Goal: Check status: Check status

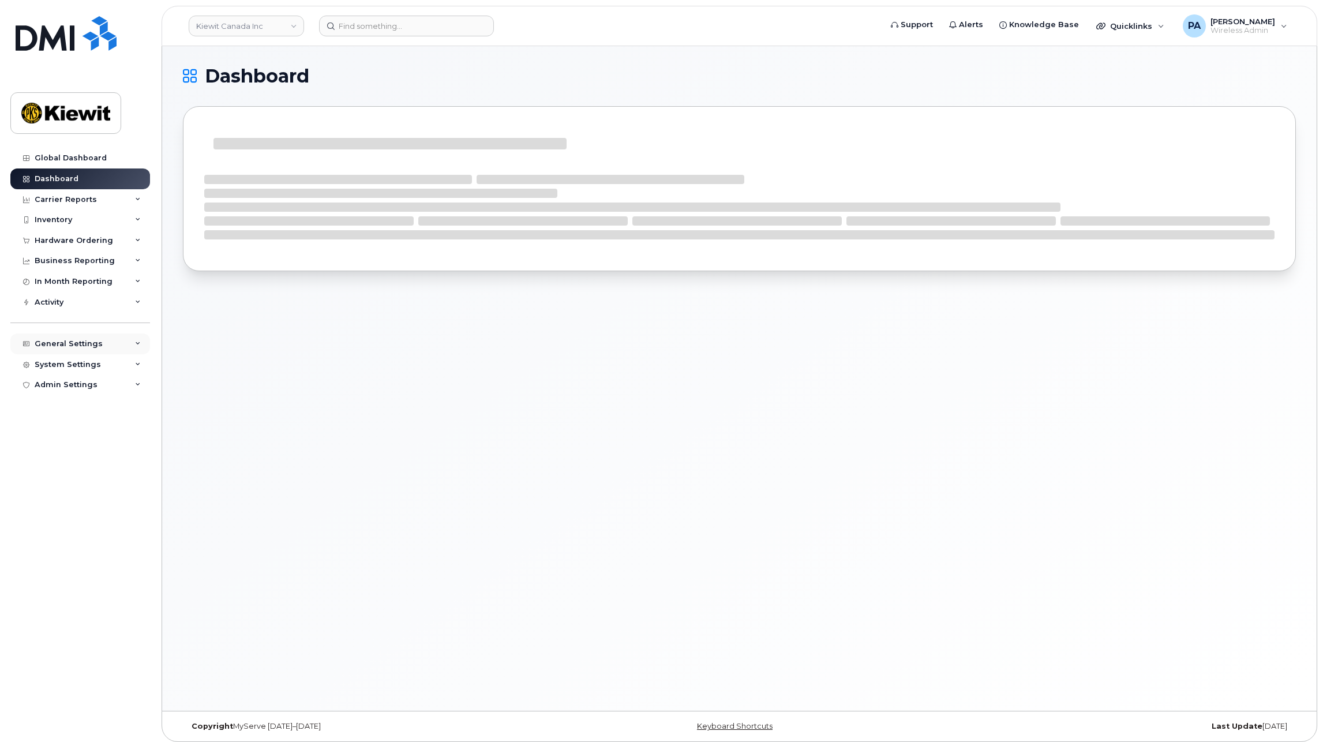
click at [74, 343] on div "General Settings" at bounding box center [69, 343] width 68 height 9
click at [229, 22] on link "Kiewit Canada Inc" at bounding box center [246, 26] width 115 height 21
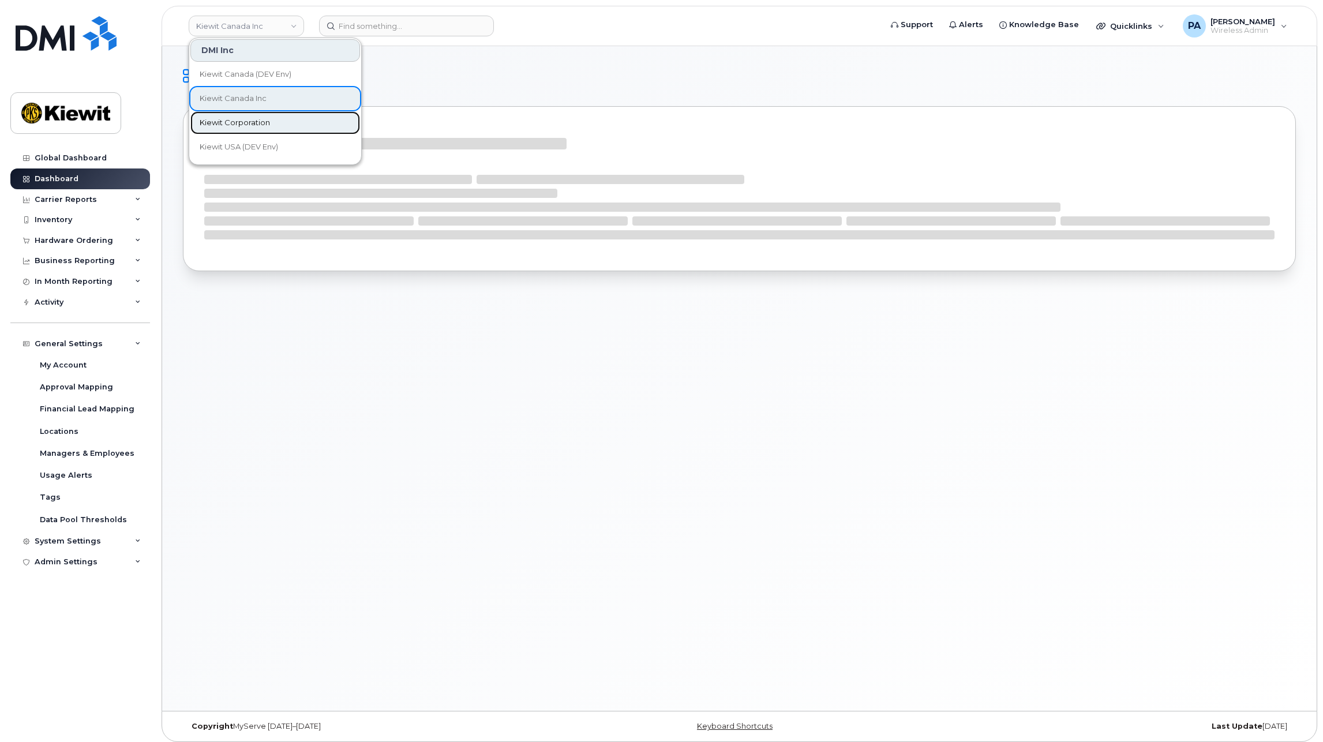
click at [245, 129] on link "Kiewit Corporation" at bounding box center [275, 122] width 170 height 23
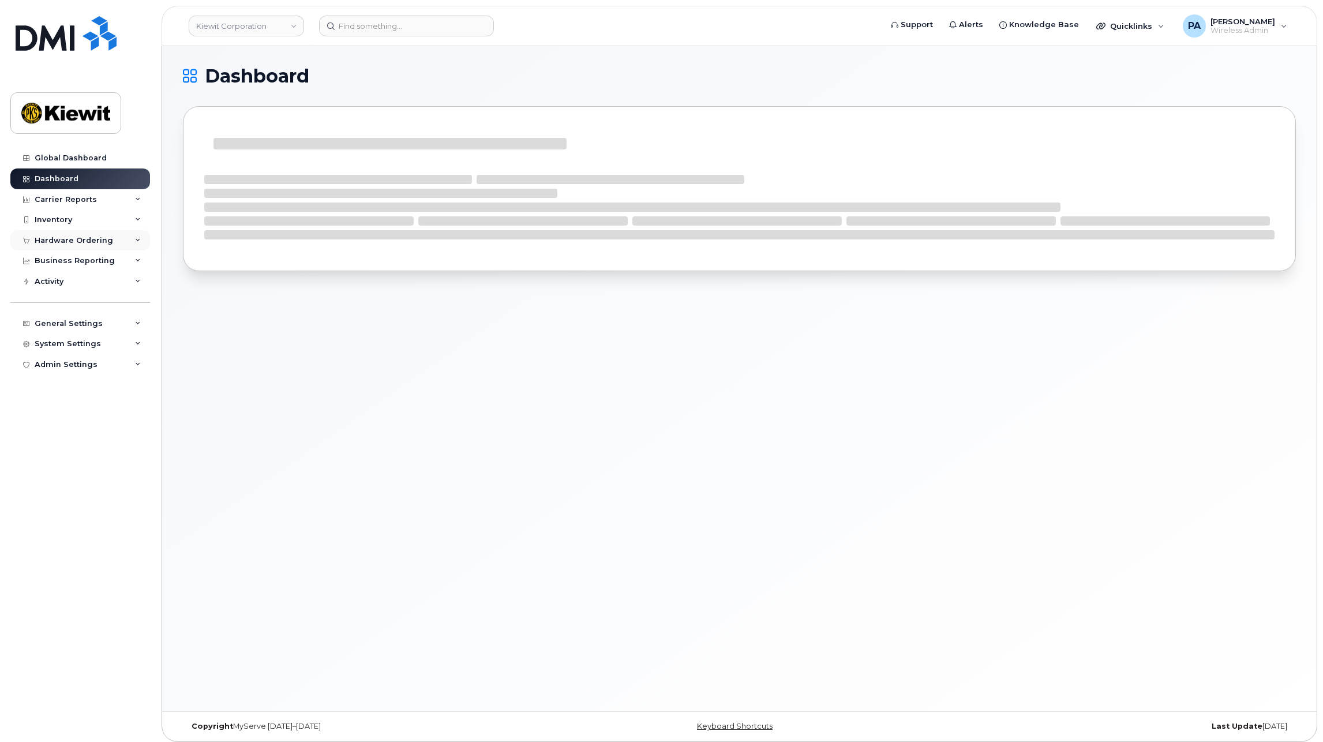
click at [82, 239] on div "Hardware Ordering" at bounding box center [74, 240] width 78 height 9
click at [63, 283] on div "Orders" at bounding box center [54, 284] width 28 height 10
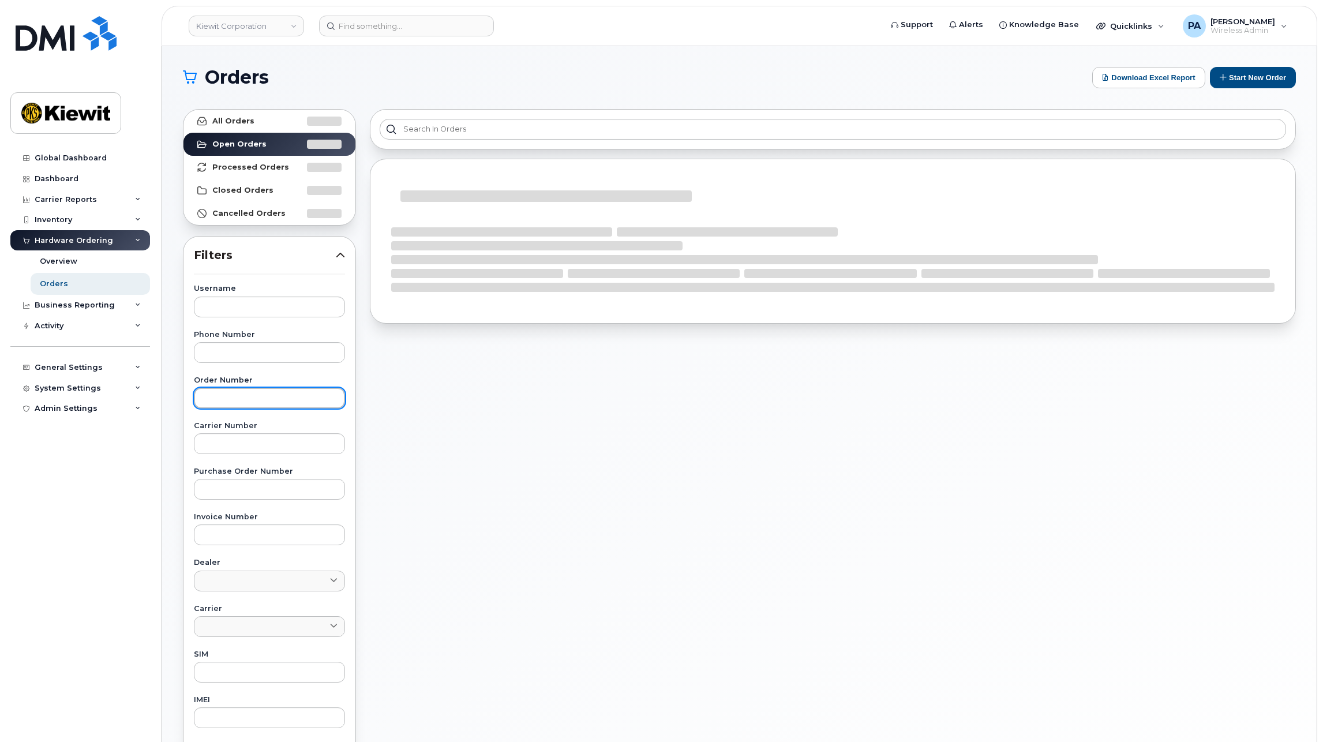
click at [214, 396] on input "text" at bounding box center [269, 398] width 151 height 21
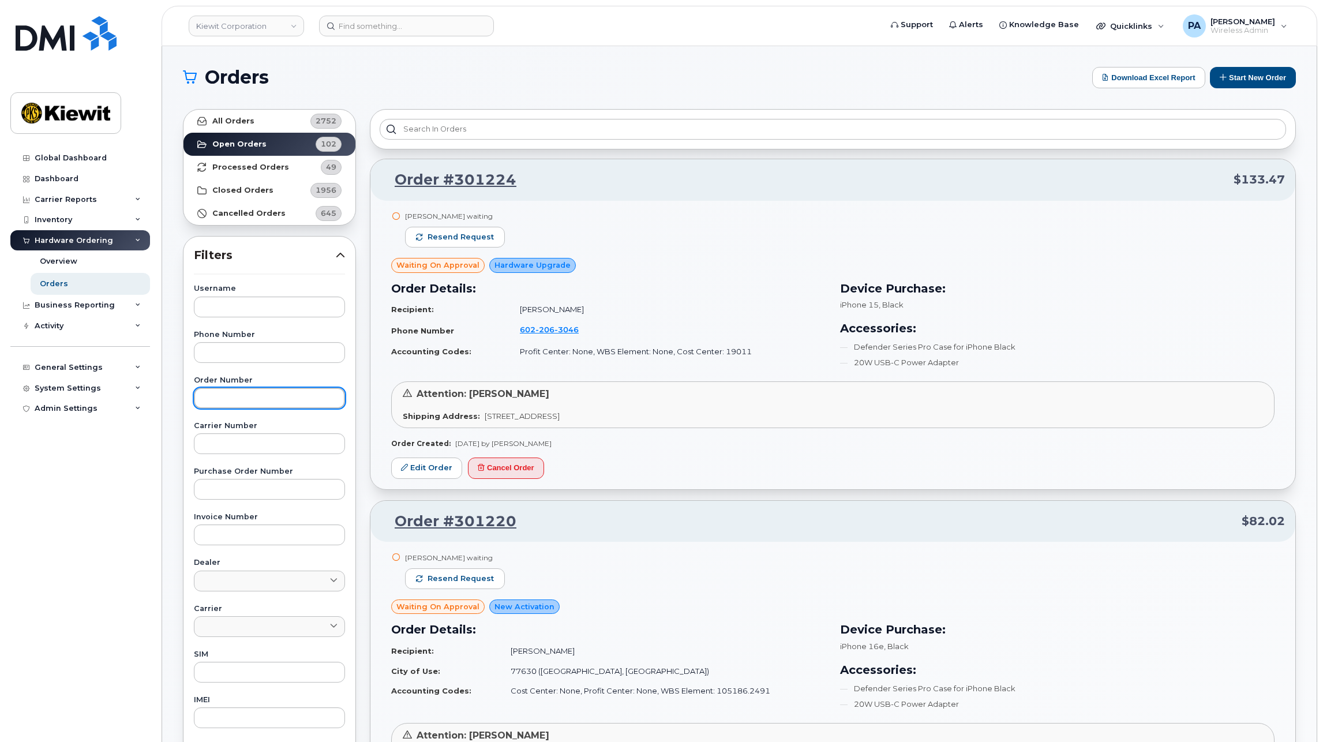
paste input "301171"
type input "301171"
